Goal: Task Accomplishment & Management: Manage account settings

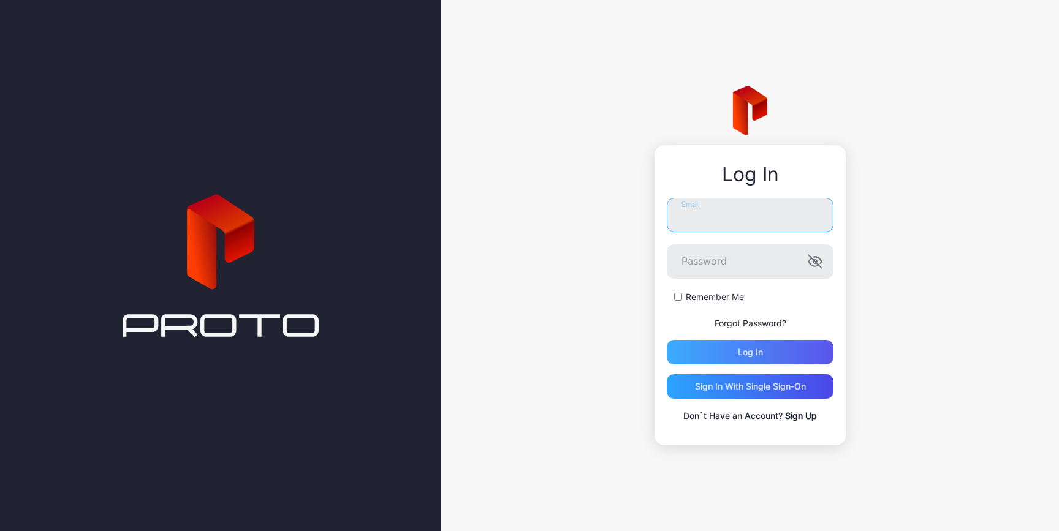
type input "**********"
click at [769, 346] on div "Log in" at bounding box center [750, 352] width 167 height 25
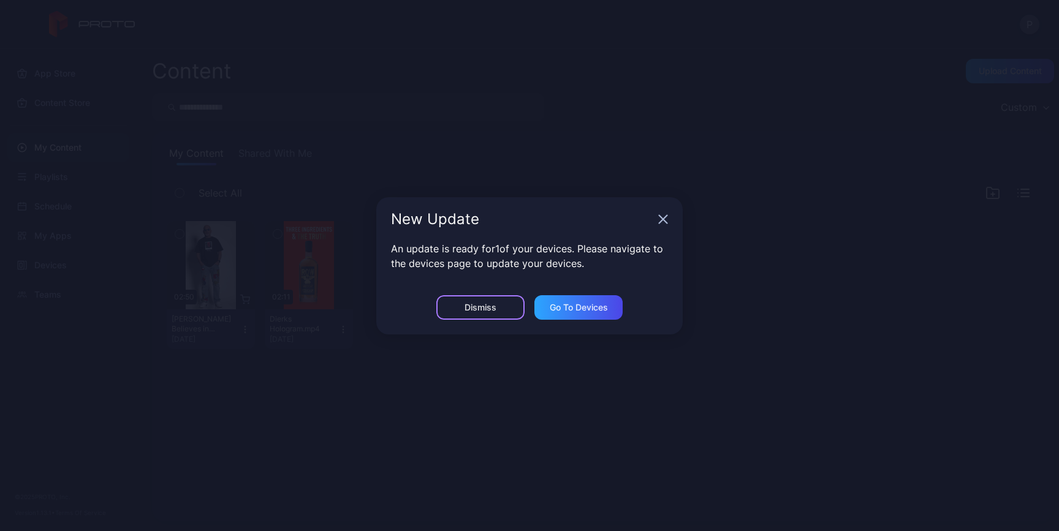
click at [510, 302] on div "Dismiss" at bounding box center [480, 307] width 88 height 25
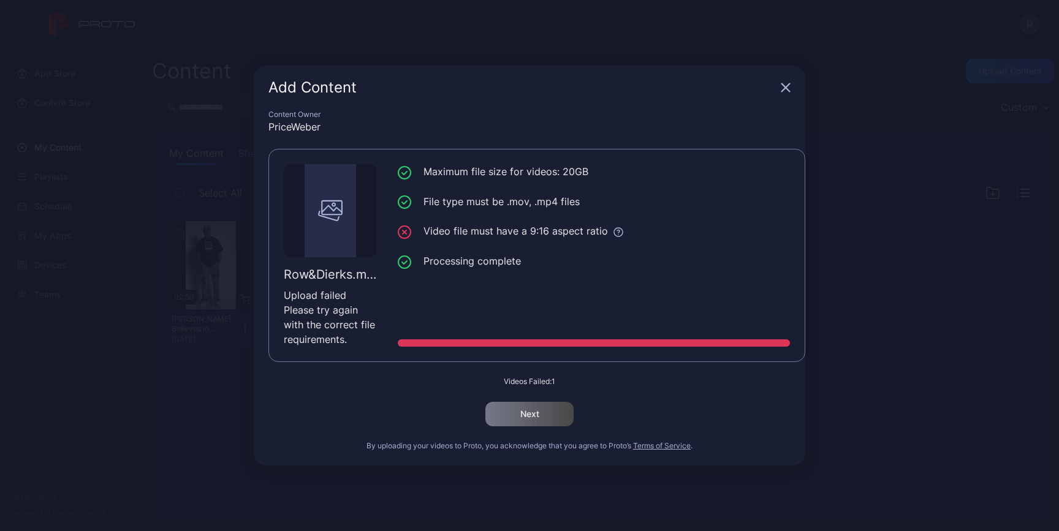
click at [580, 345] on div at bounding box center [594, 343] width 392 height 7
click at [515, 287] on div "Maximum file size for videos: 20GB File type must be .mov, .mp4 files Video fil…" at bounding box center [594, 255] width 392 height 183
click at [613, 227] on icon at bounding box center [618, 232] width 11 height 11
click at [587, 188] on ul "Maximum file size for videos: 20GB File type must be .mov, .mp4 files Video fil…" at bounding box center [594, 216] width 392 height 105
click at [782, 85] on icon "button" at bounding box center [786, 88] width 8 height 8
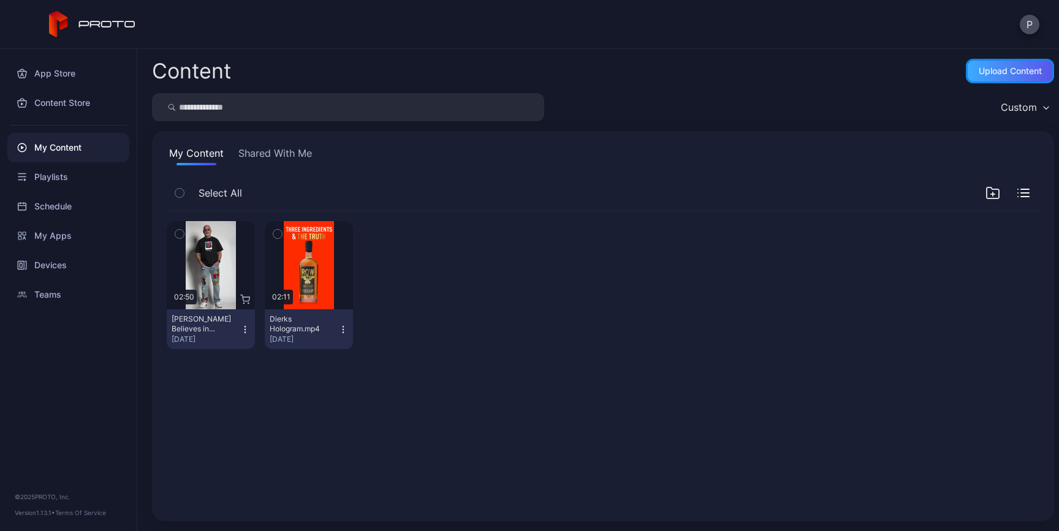
click at [1014, 78] on div "Upload Content" at bounding box center [1010, 71] width 88 height 25
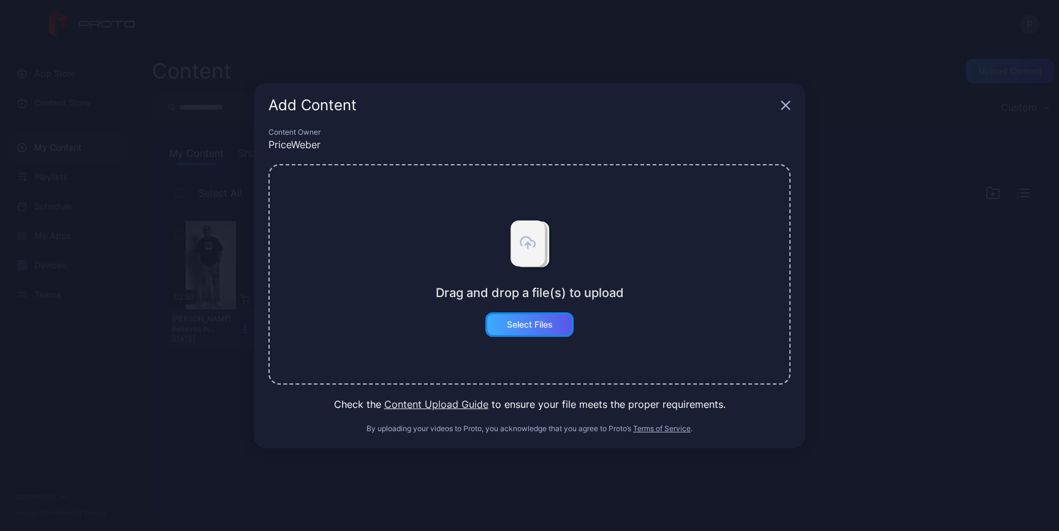
click at [555, 318] on div "Select Files" at bounding box center [529, 325] width 88 height 25
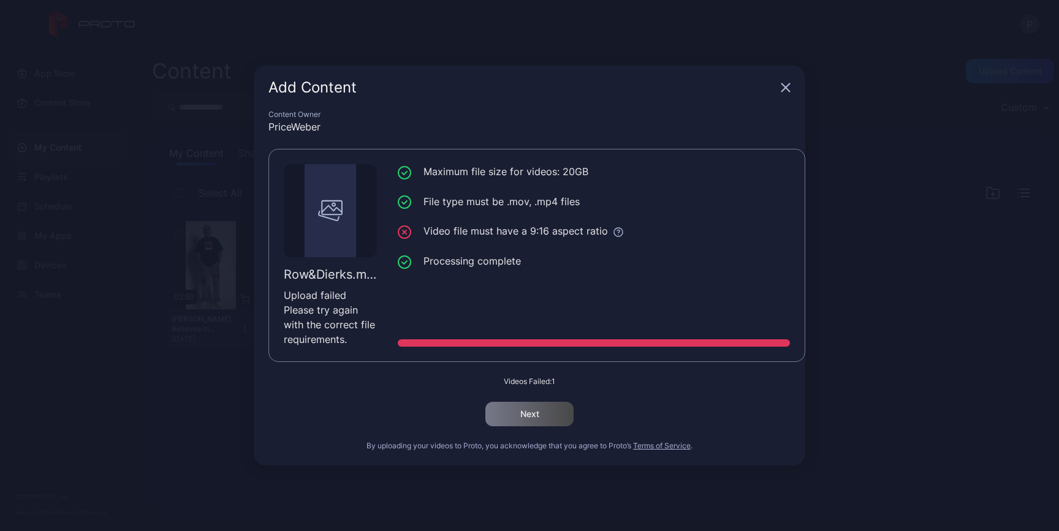
click at [790, 85] on icon "button" at bounding box center [786, 88] width 8 height 8
click at [785, 78] on div "Add Content" at bounding box center [530, 88] width 552 height 44
click at [785, 90] on icon "button" at bounding box center [786, 88] width 10 height 10
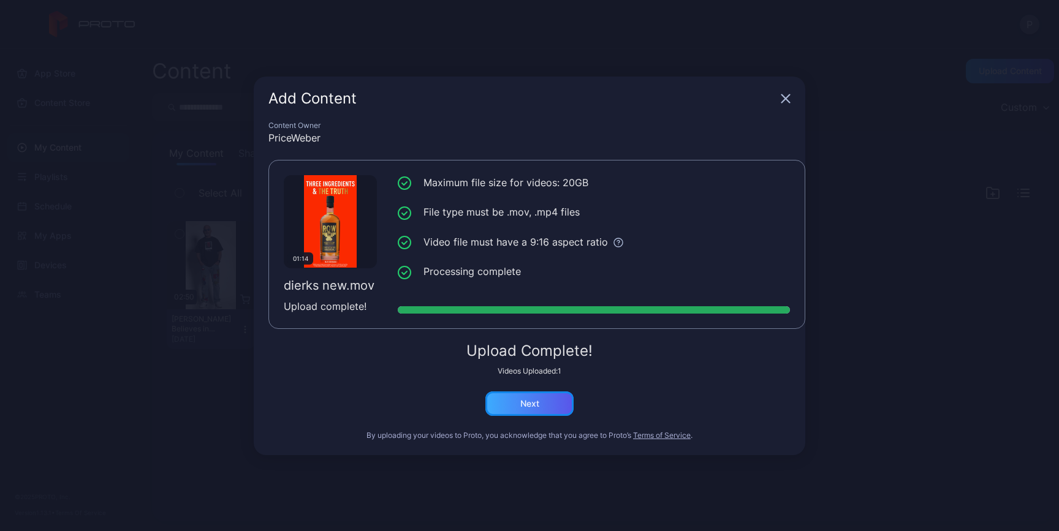
click at [539, 402] on div "Next" at bounding box center [529, 404] width 19 height 10
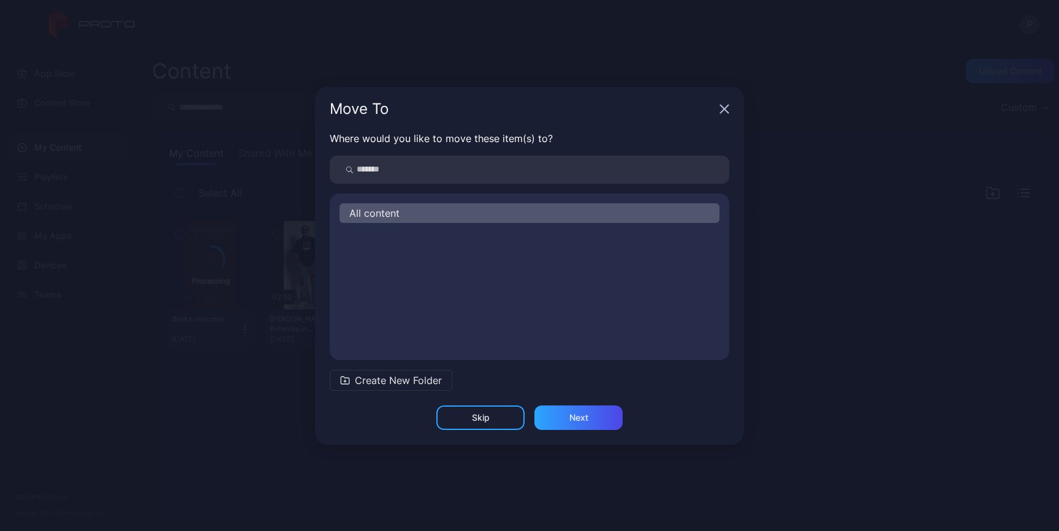
click at [522, 219] on div "All content" at bounding box center [530, 214] width 380 height 20
drag, startPoint x: 590, startPoint y: 421, endPoint x: 516, endPoint y: 286, distance: 153.6
click at [516, 287] on div "Move To Where would you like to move these item(s) to? All content Create New F…" at bounding box center [529, 266] width 429 height 358
click at [405, 373] on span "Create New Folder" at bounding box center [398, 380] width 87 height 15
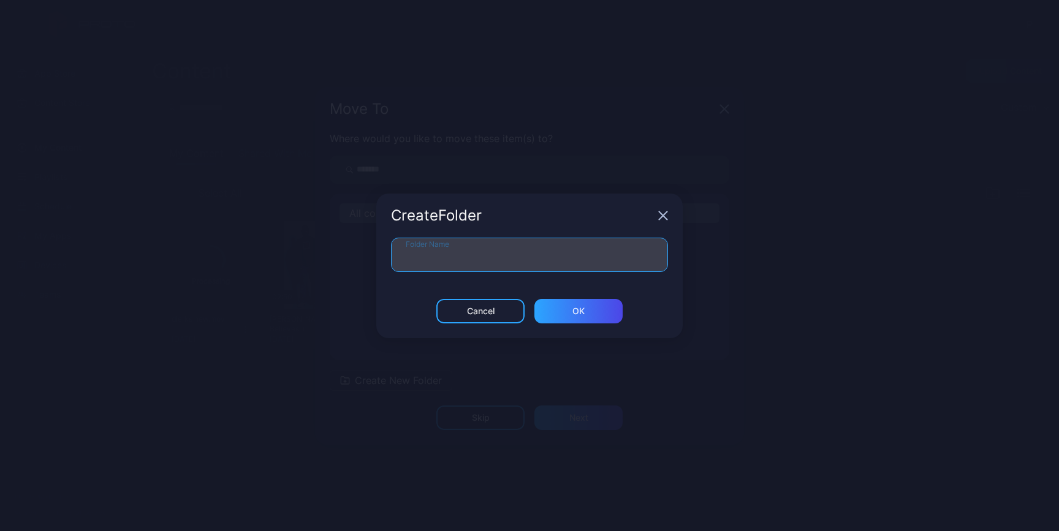
click at [436, 251] on input "Folder Name" at bounding box center [529, 255] width 277 height 34
type input "**********"
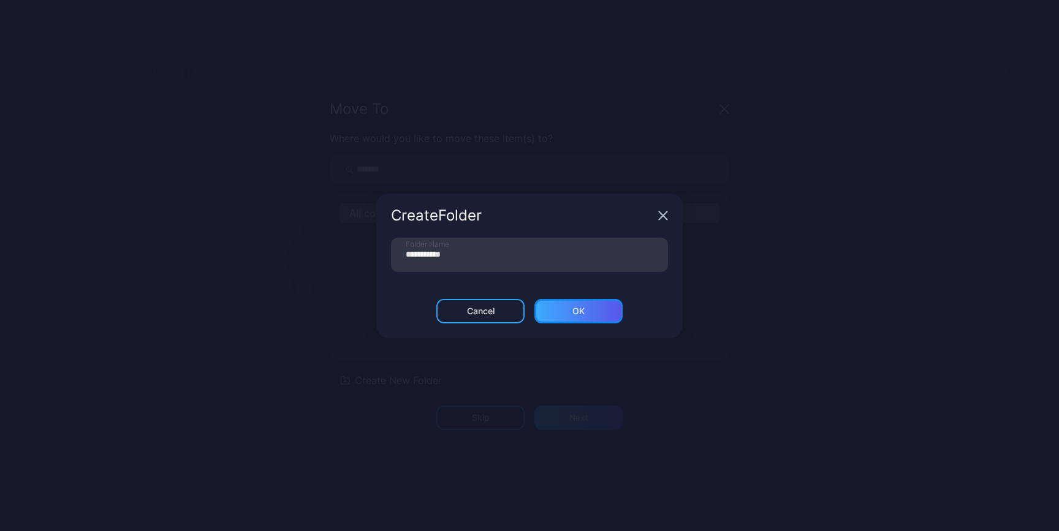
click at [577, 311] on div "ОК" at bounding box center [579, 312] width 12 height 10
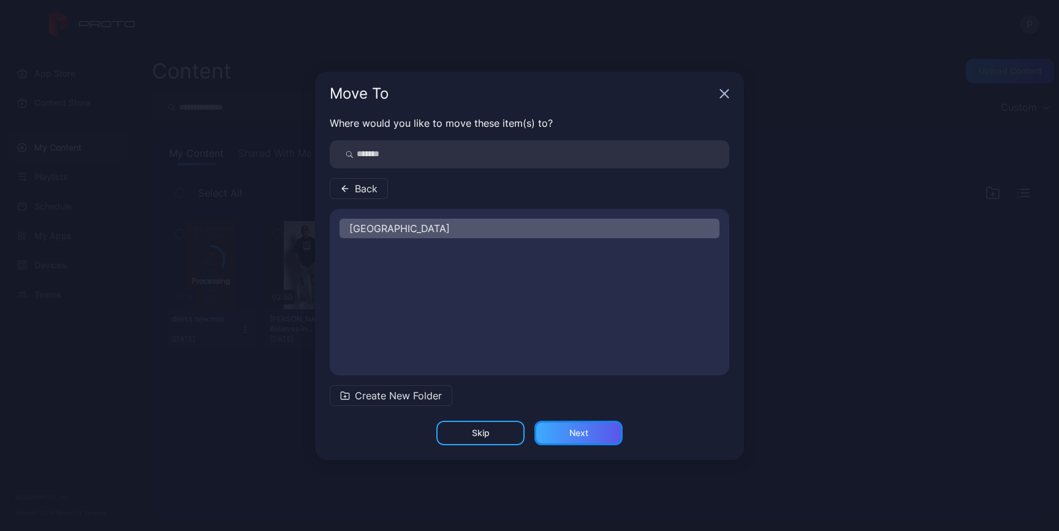
click at [578, 430] on div "Next" at bounding box center [578, 433] width 19 height 10
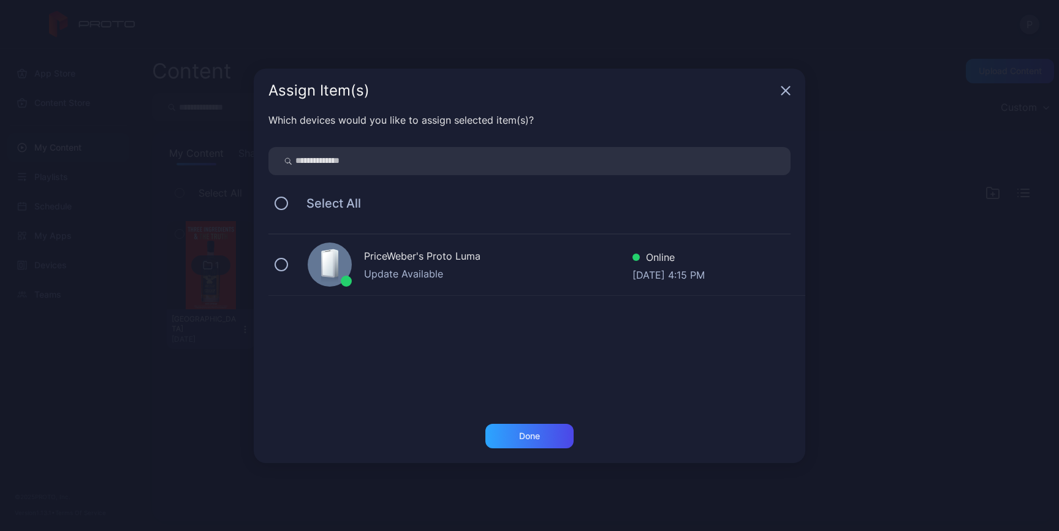
click at [424, 255] on div "PriceWeber's Proto Luma" at bounding box center [498, 258] width 268 height 18
click at [537, 446] on div "Done" at bounding box center [529, 436] width 88 height 25
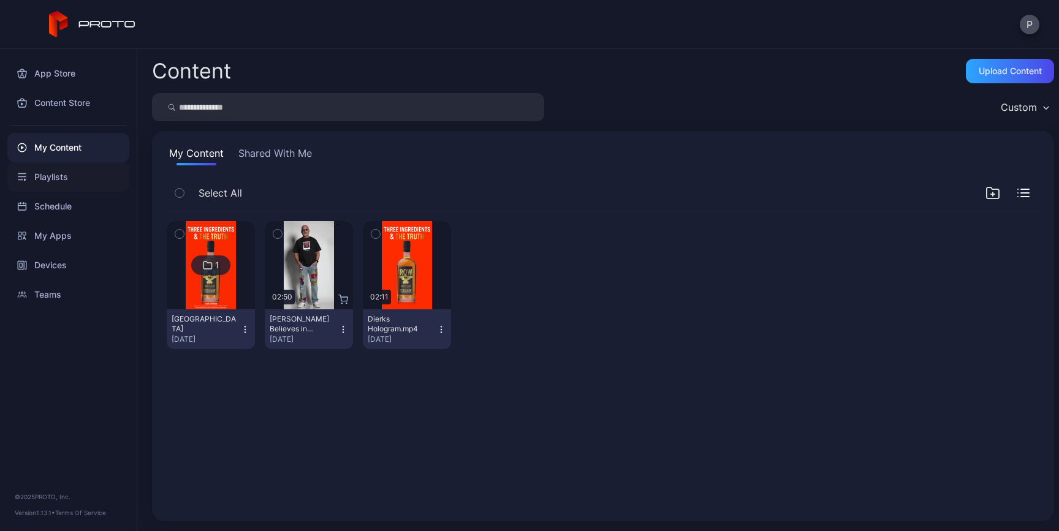
click at [56, 173] on div "Playlists" at bounding box center [68, 176] width 122 height 29
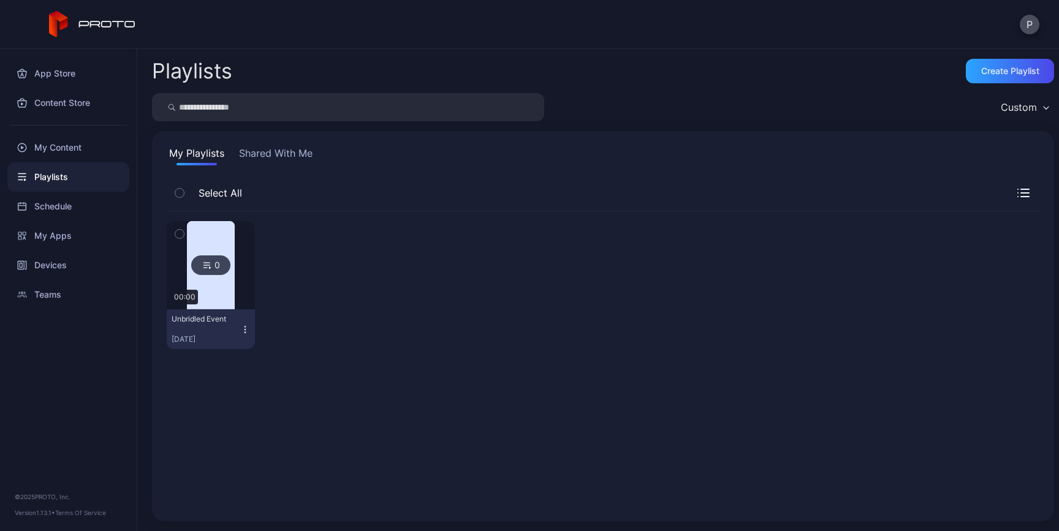
click at [250, 331] on icon "button" at bounding box center [245, 330] width 10 height 10
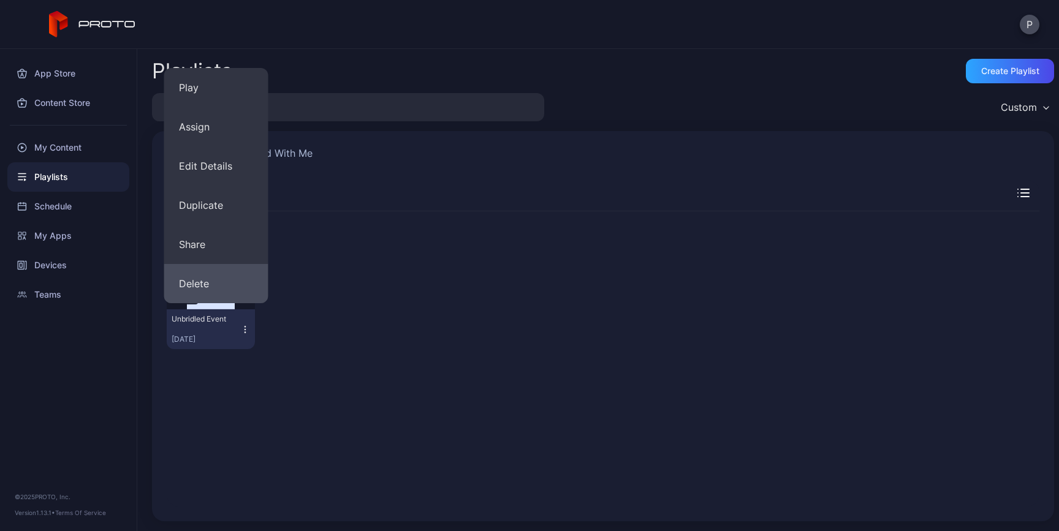
click at [237, 291] on button "Delete" at bounding box center [216, 283] width 104 height 39
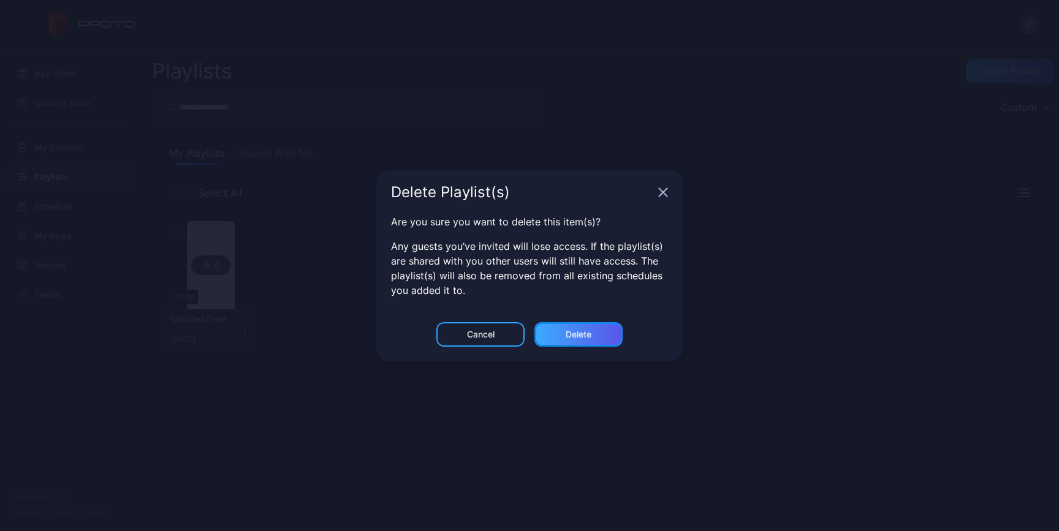
click at [573, 336] on div "Delete" at bounding box center [579, 335] width 26 height 10
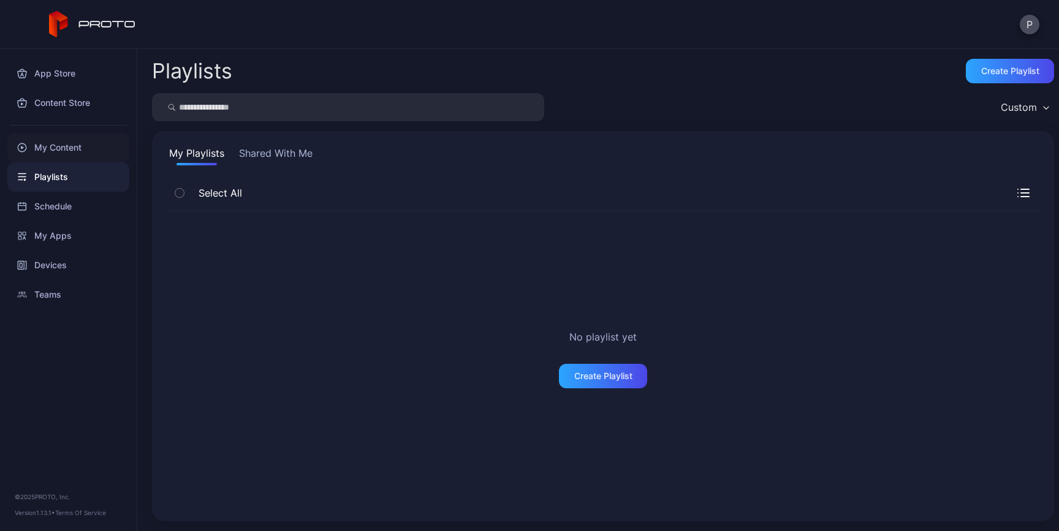
click at [49, 140] on div "My Content" at bounding box center [68, 147] width 122 height 29
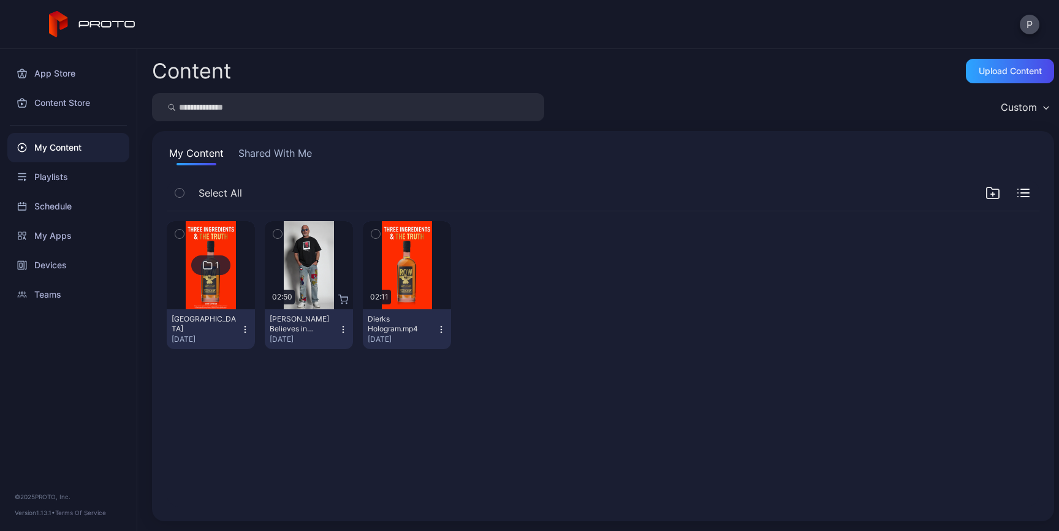
click at [302, 146] on button "Shared With Me" at bounding box center [275, 156] width 78 height 20
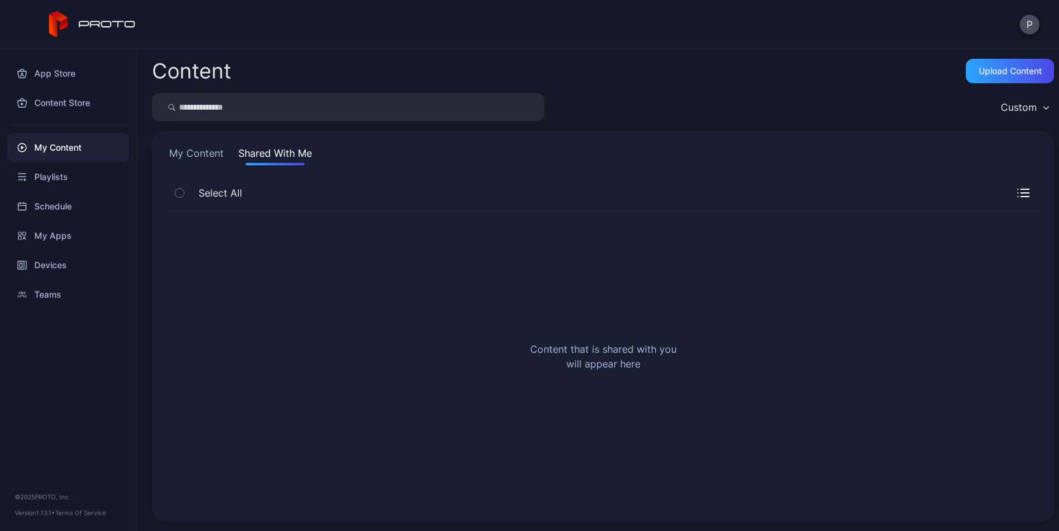
click at [183, 149] on button "My Content" at bounding box center [196, 156] width 59 height 20
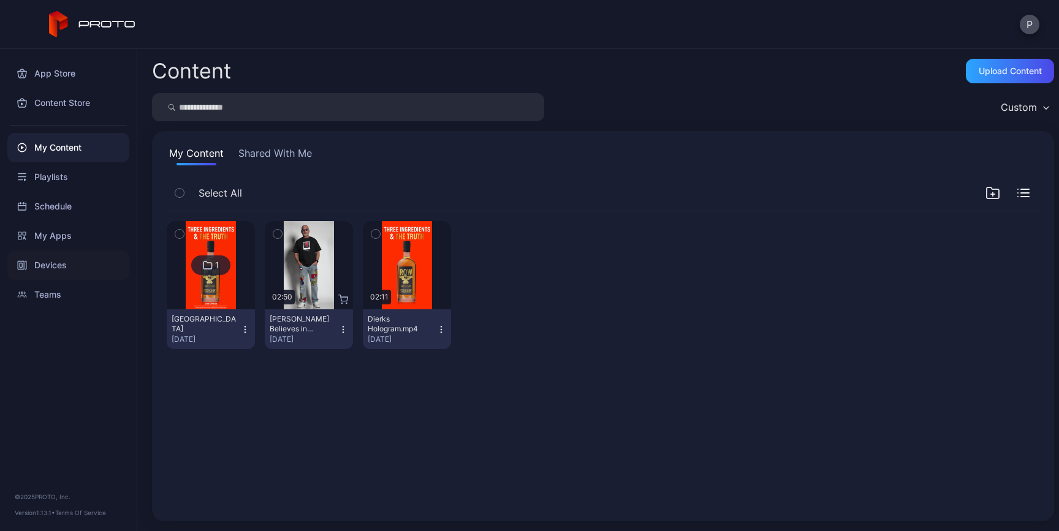
click at [70, 262] on div "Devices" at bounding box center [68, 265] width 122 height 29
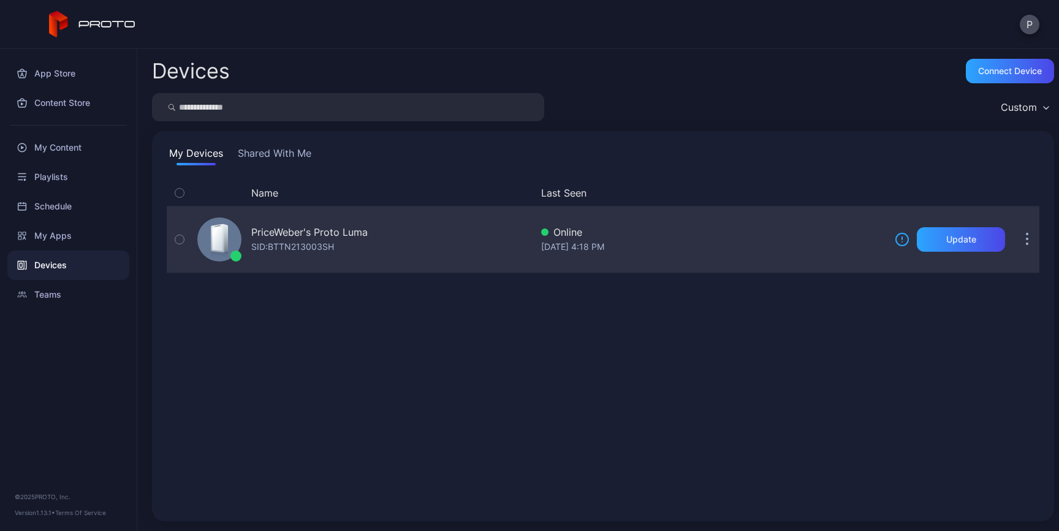
click at [286, 233] on div "PriceWeber's Proto Luma" at bounding box center [309, 232] width 116 height 15
